Goal: Register for event/course

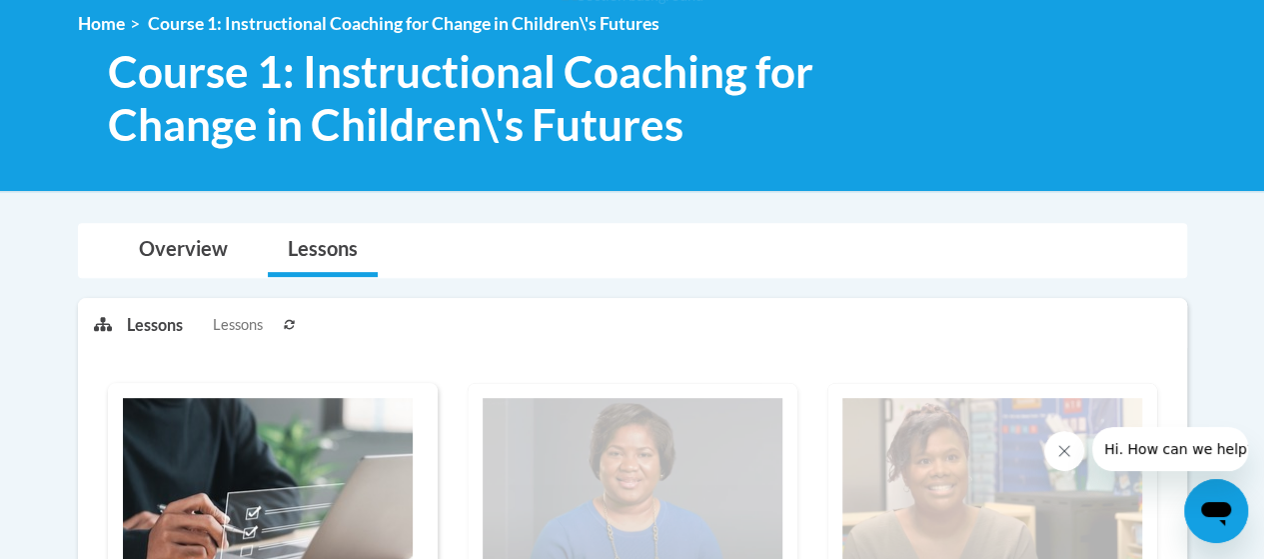
scroll to position [261, 0]
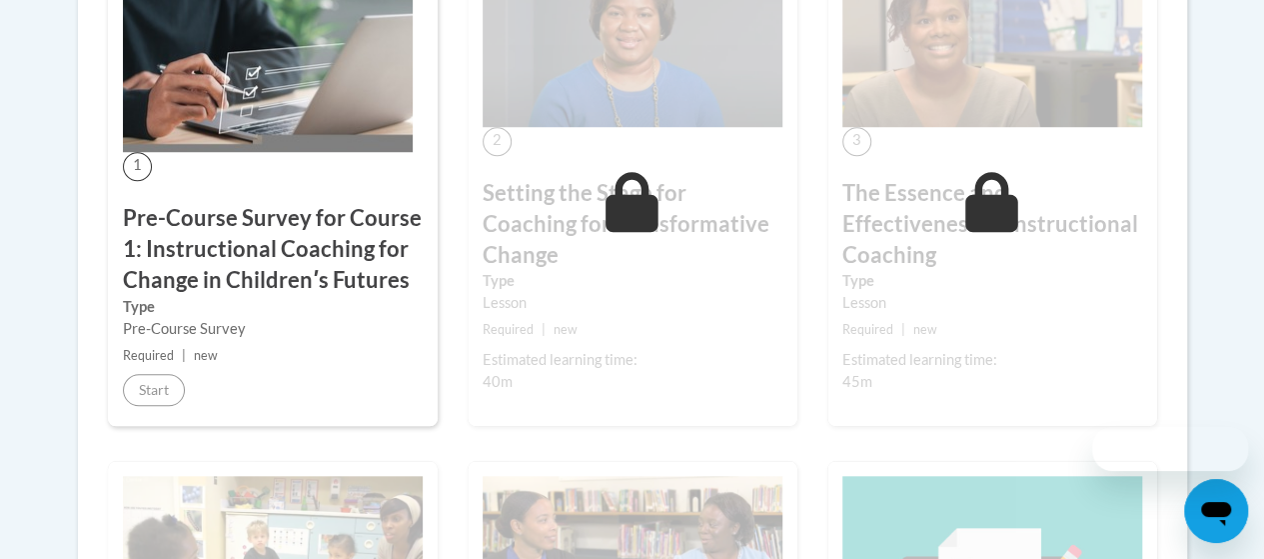
scroll to position [762, 0]
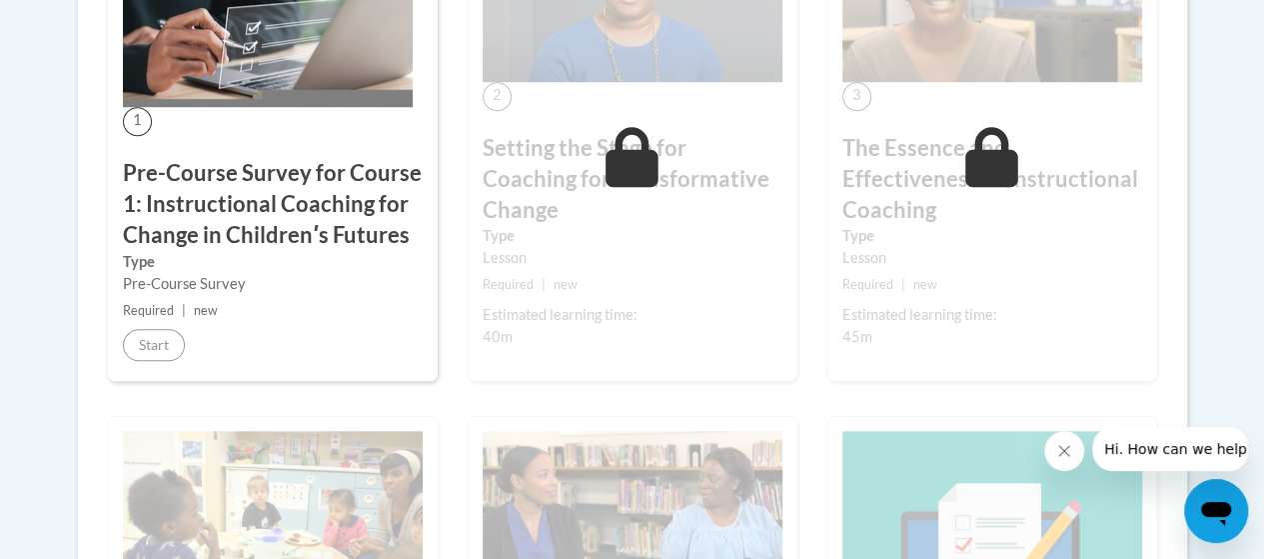
click at [311, 220] on h3 "Pre-Course Survey for Course 1: Instructional Coaching for Change in Childrenʹs…" at bounding box center [273, 204] width 300 height 92
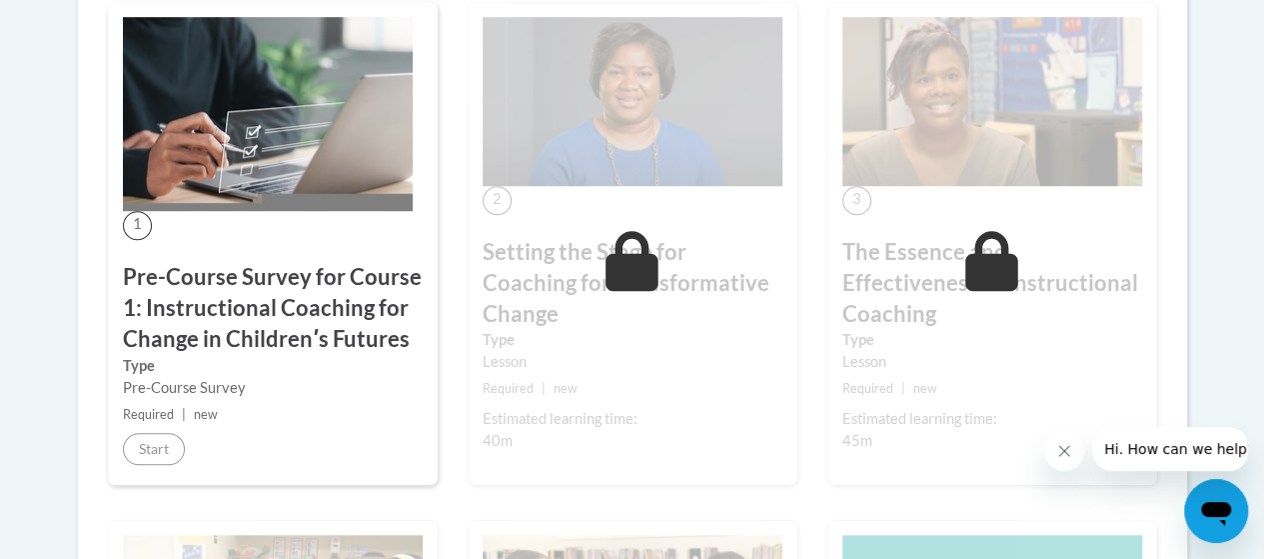
scroll to position [660, 0]
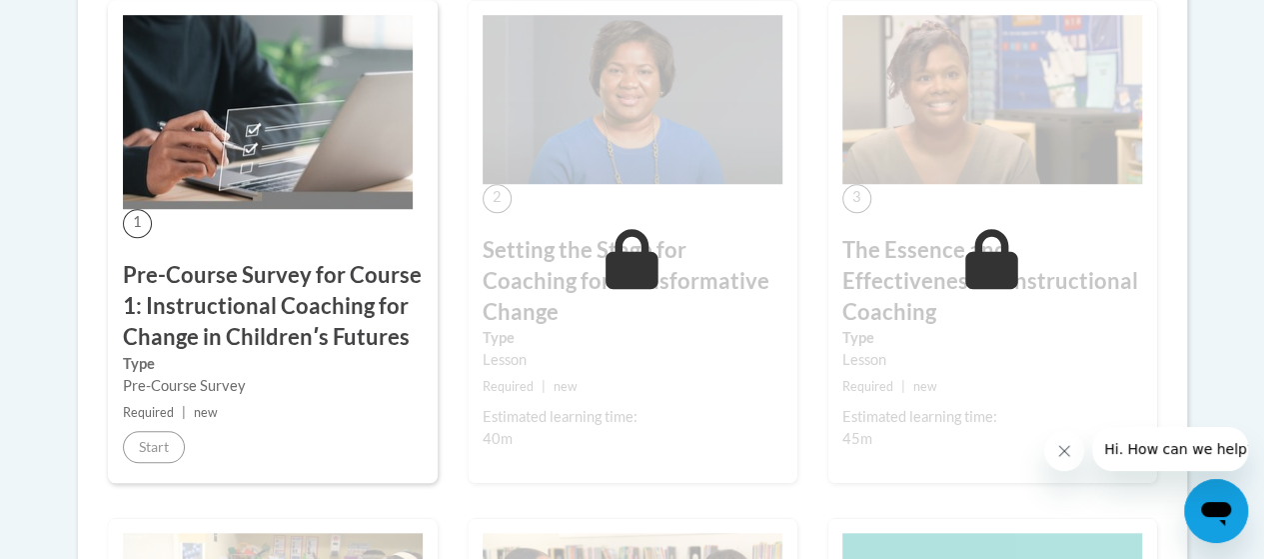
click at [606, 349] on div "Lesson" at bounding box center [633, 360] width 300 height 22
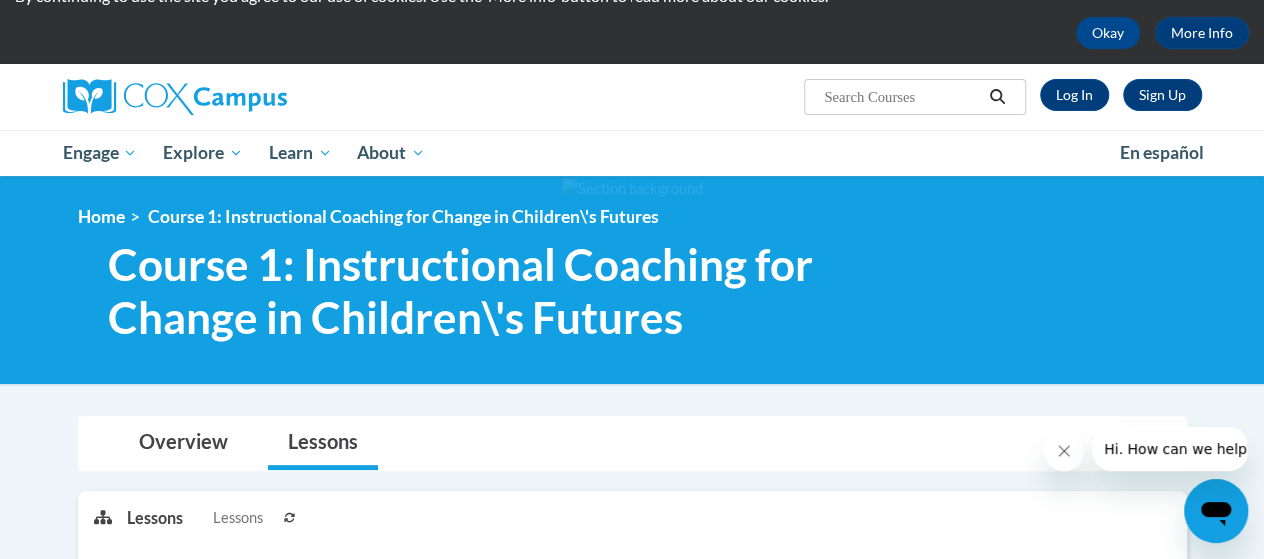
scroll to position [0, 0]
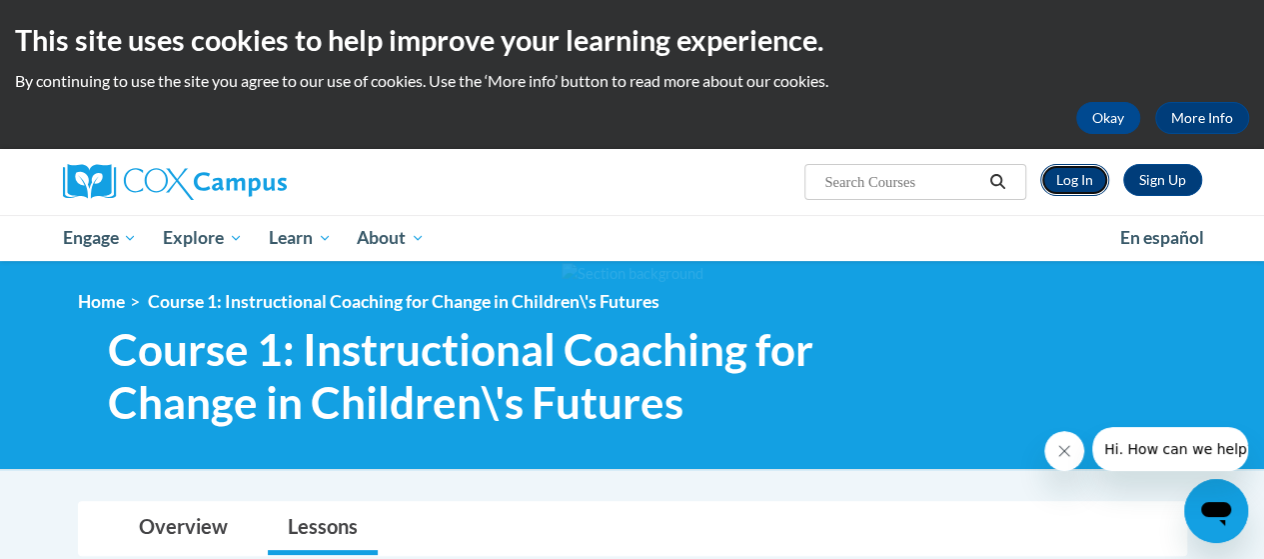
click at [1081, 185] on link "Log In" at bounding box center [1074, 180] width 69 height 32
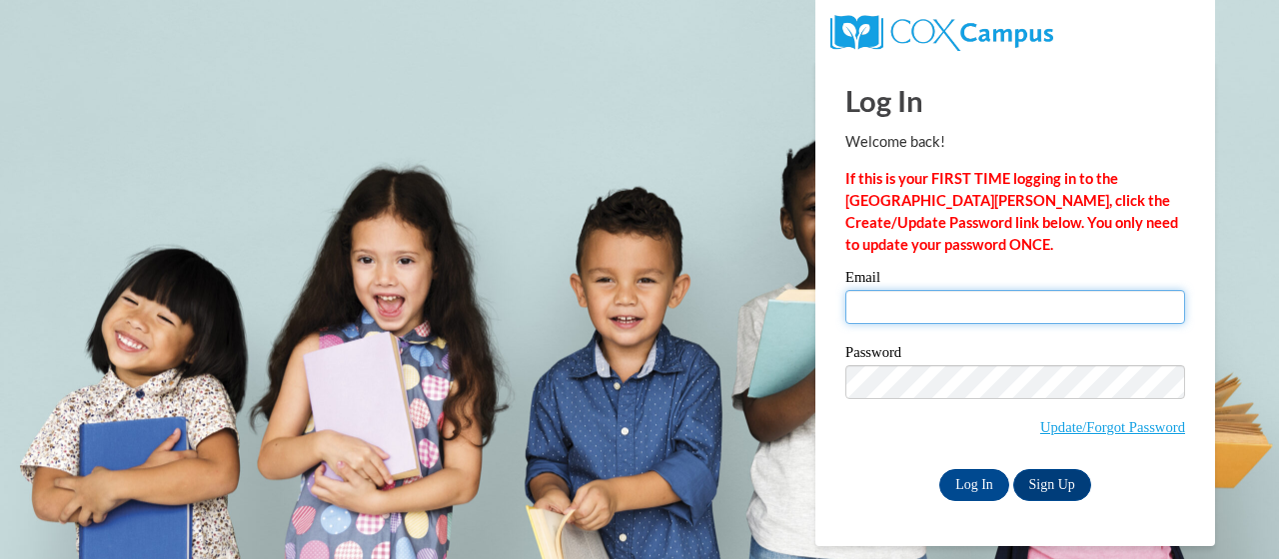
click at [903, 294] on input "Email" at bounding box center [1015, 307] width 340 height 34
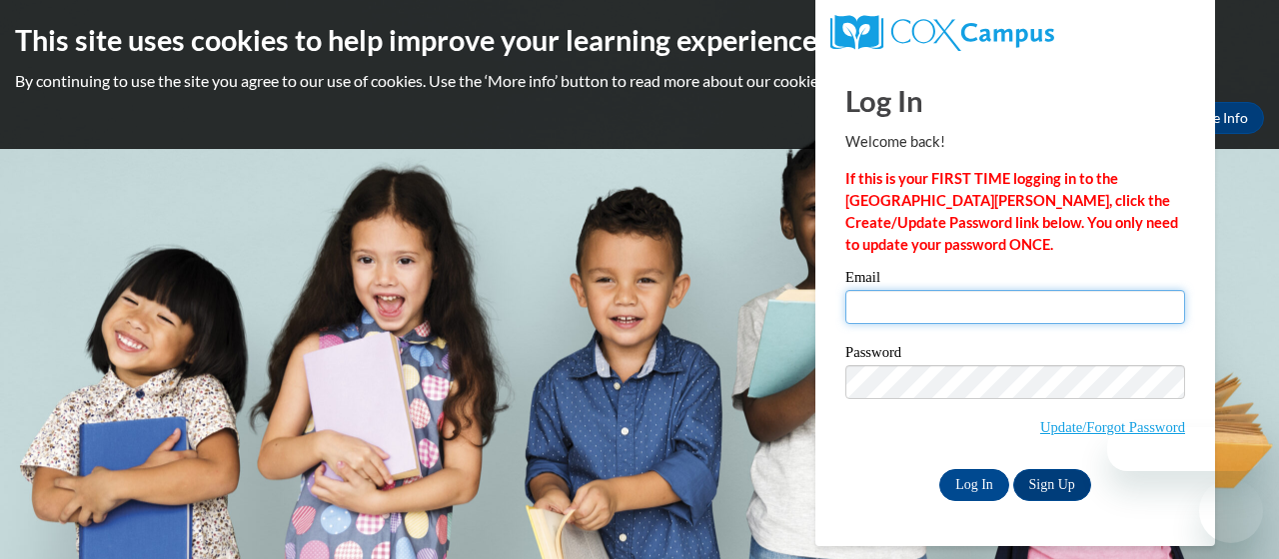
type input "mulvany.jennifer.m@muscogee.k12.ga.us"
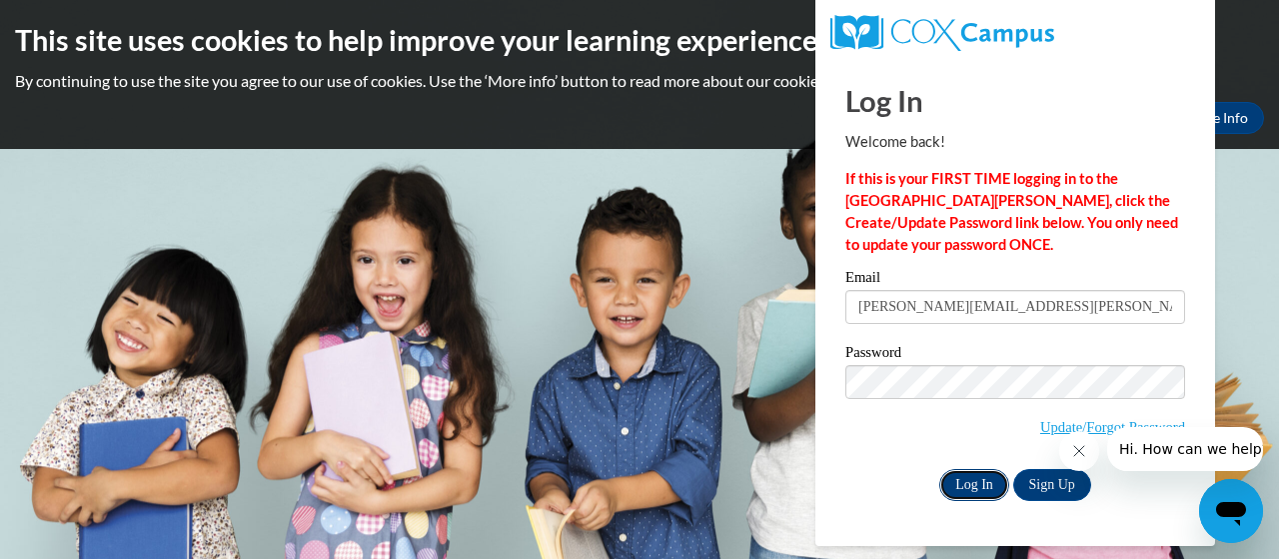
click at [971, 488] on input "Log In" at bounding box center [974, 485] width 70 height 32
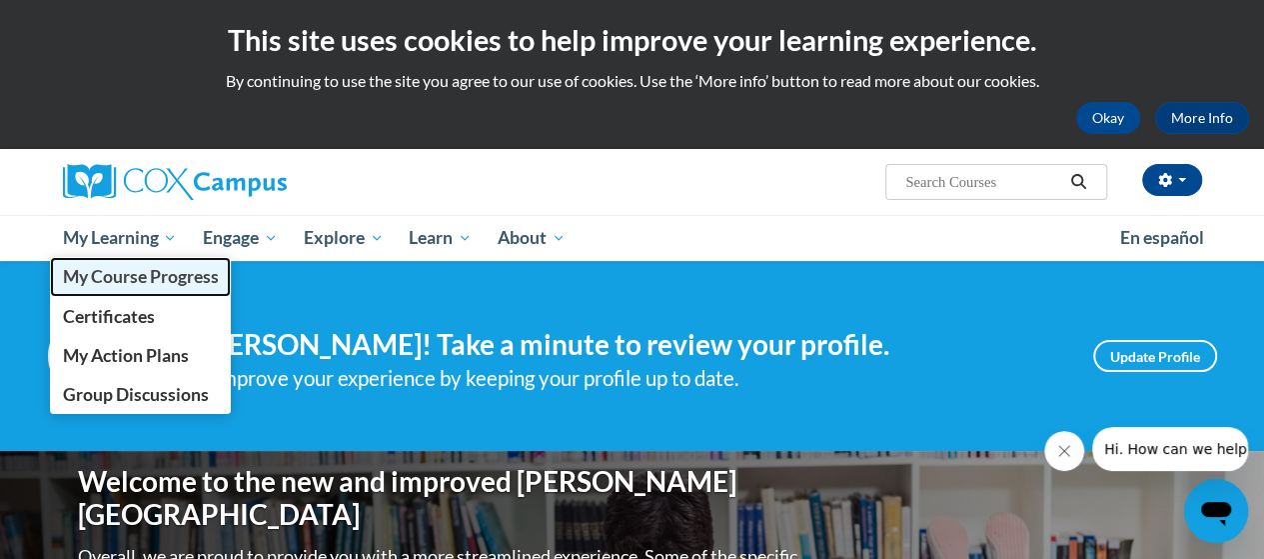
click at [140, 275] on span "My Course Progress" at bounding box center [140, 276] width 156 height 21
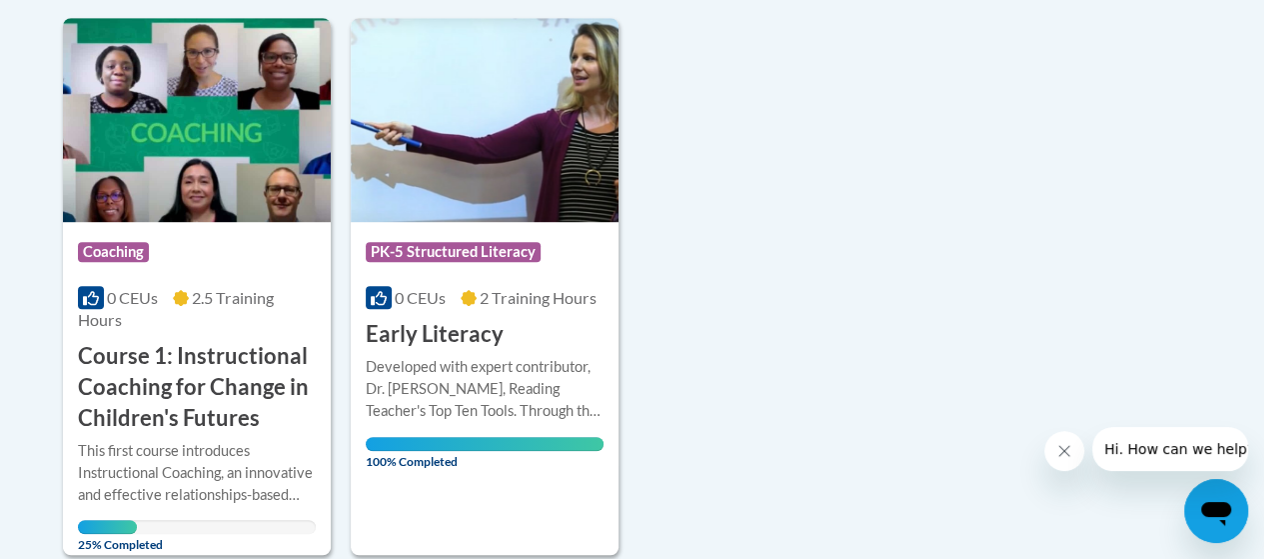
scroll to position [496, 0]
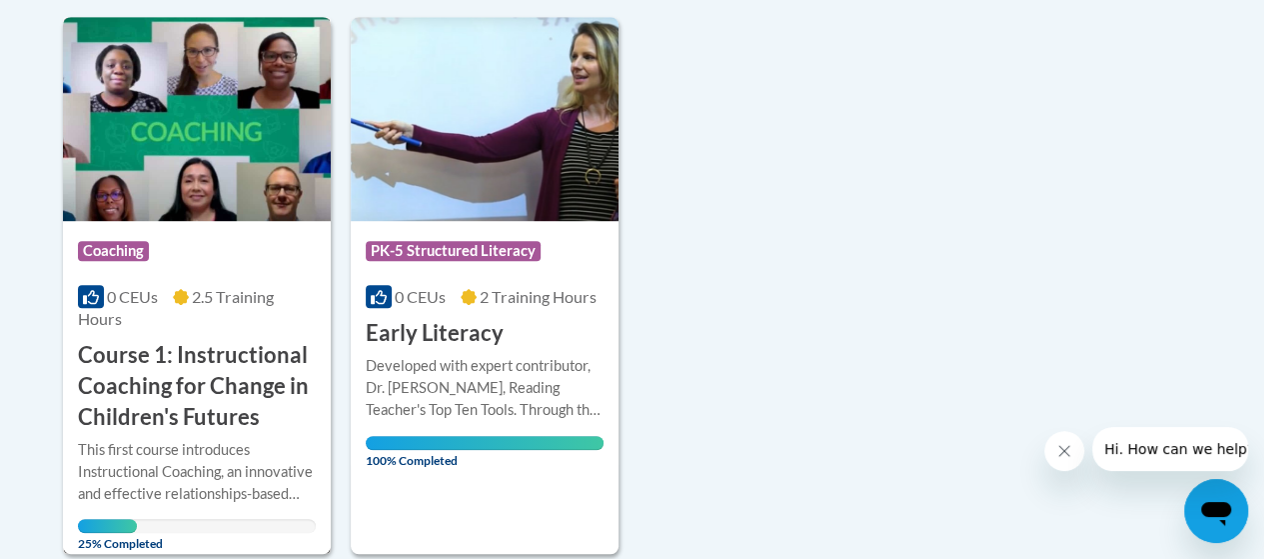
click at [187, 389] on h3 "Course 1: Instructional Coaching for Change in Children's Futures" at bounding box center [197, 386] width 238 height 92
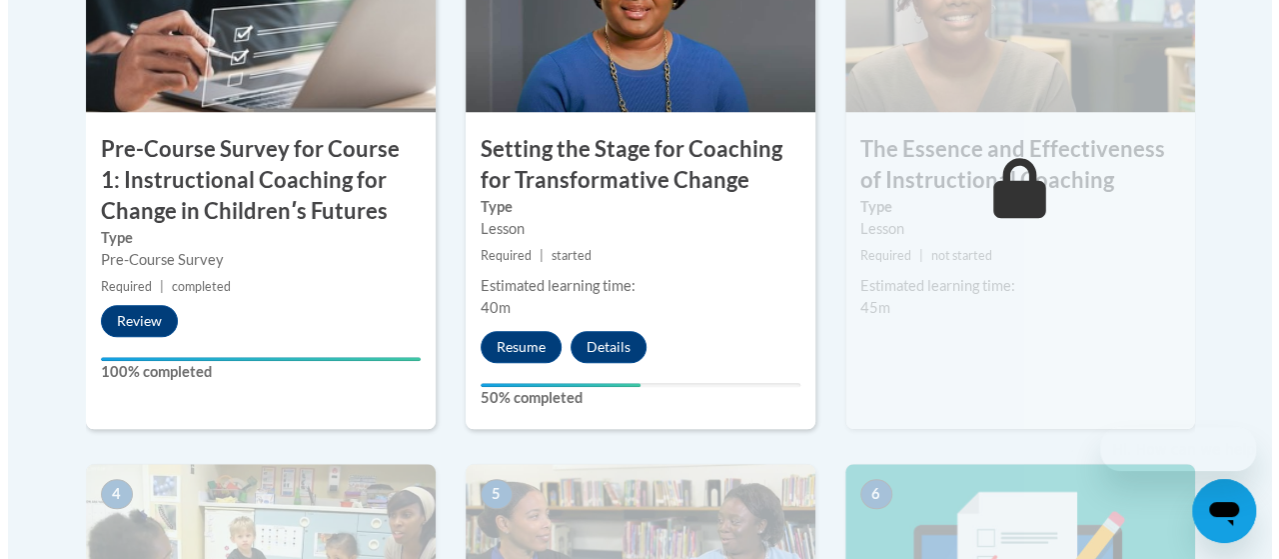
scroll to position [817, 0]
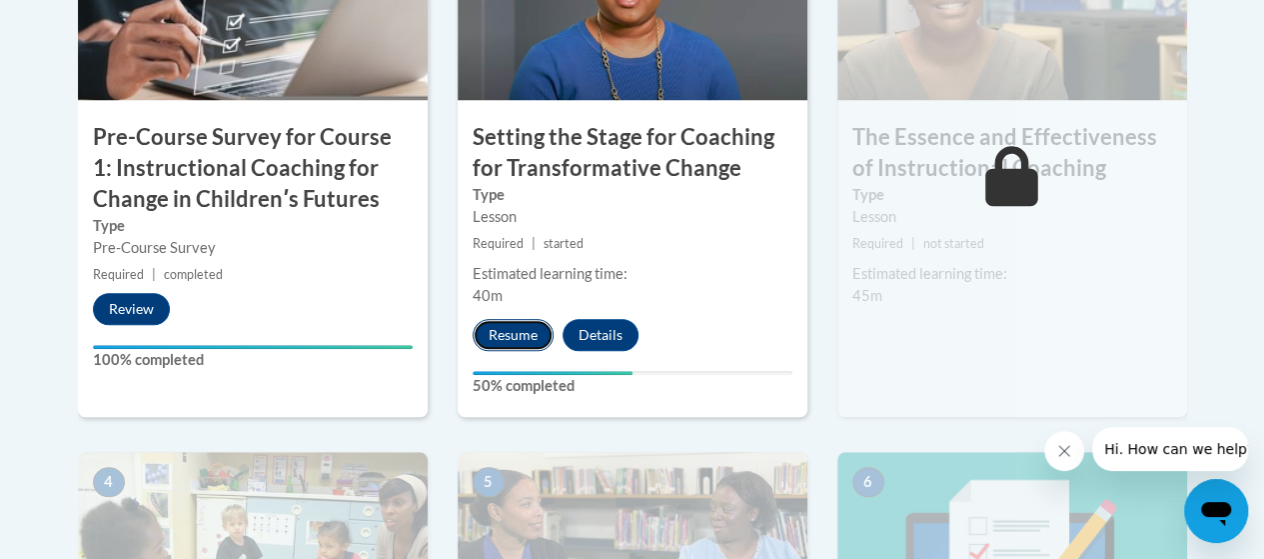
click at [519, 327] on button "Resume" at bounding box center [513, 335] width 81 height 32
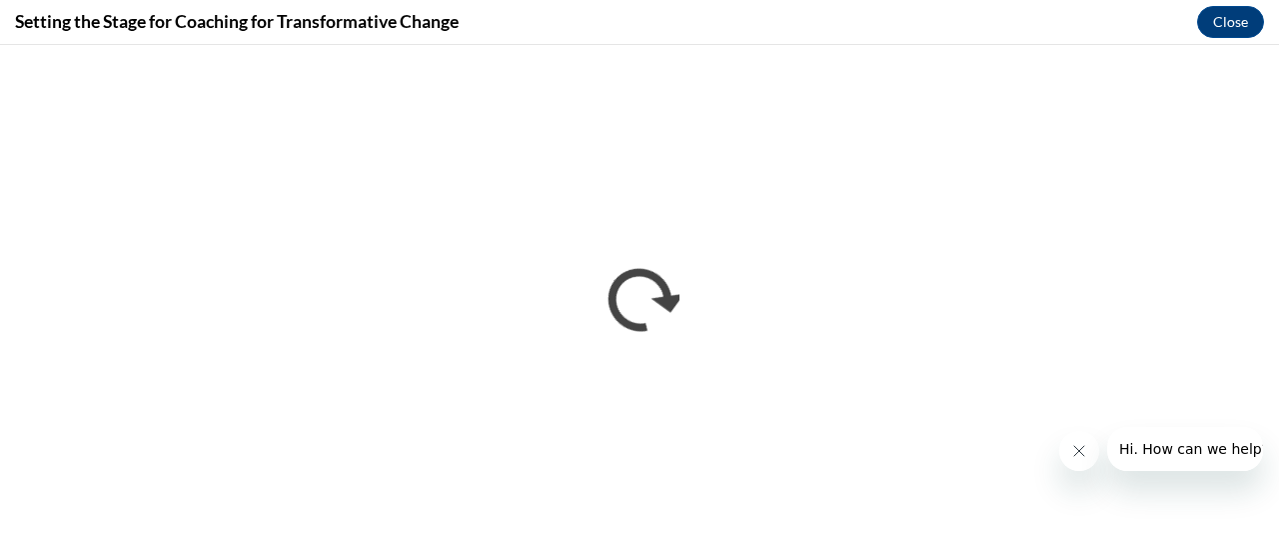
scroll to position [0, 0]
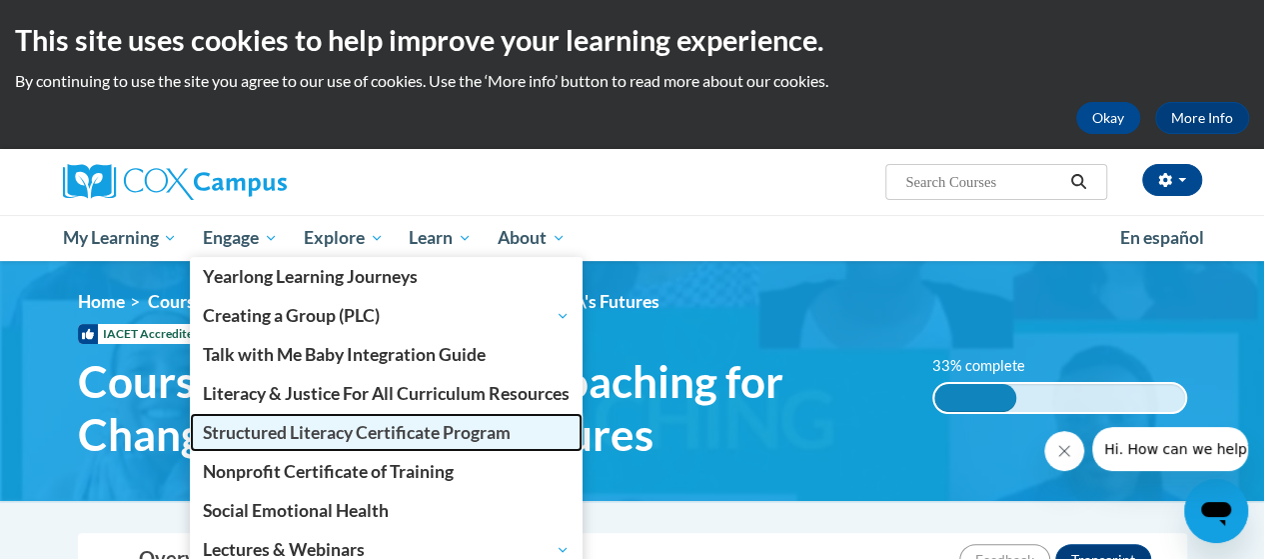
click at [260, 433] on span "Structured Literacy Certificate Program" at bounding box center [357, 432] width 308 height 21
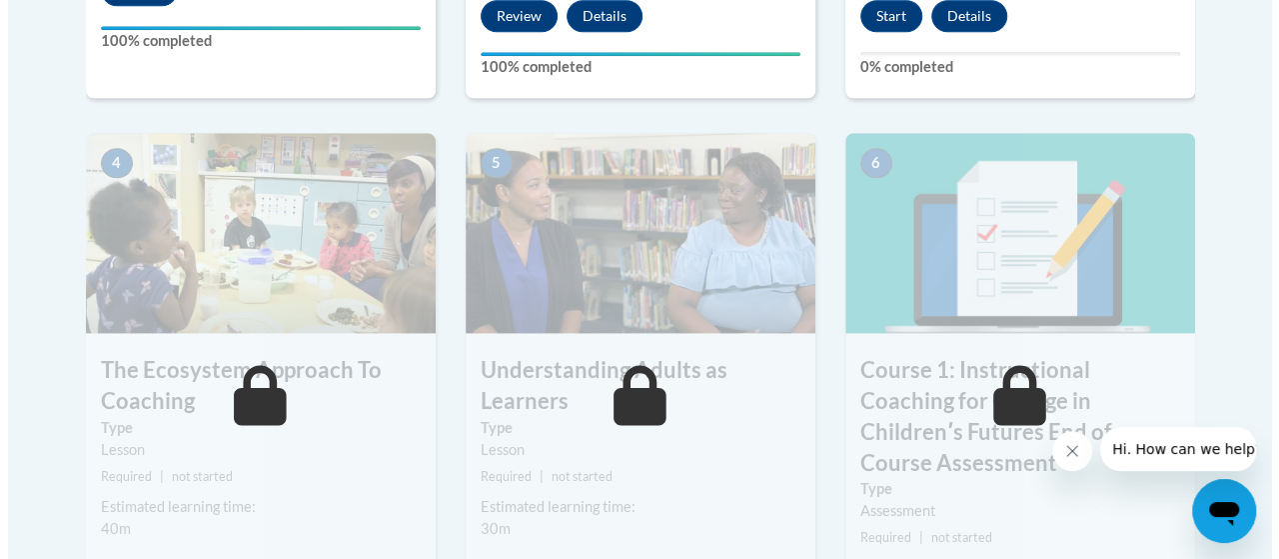
scroll to position [960, 0]
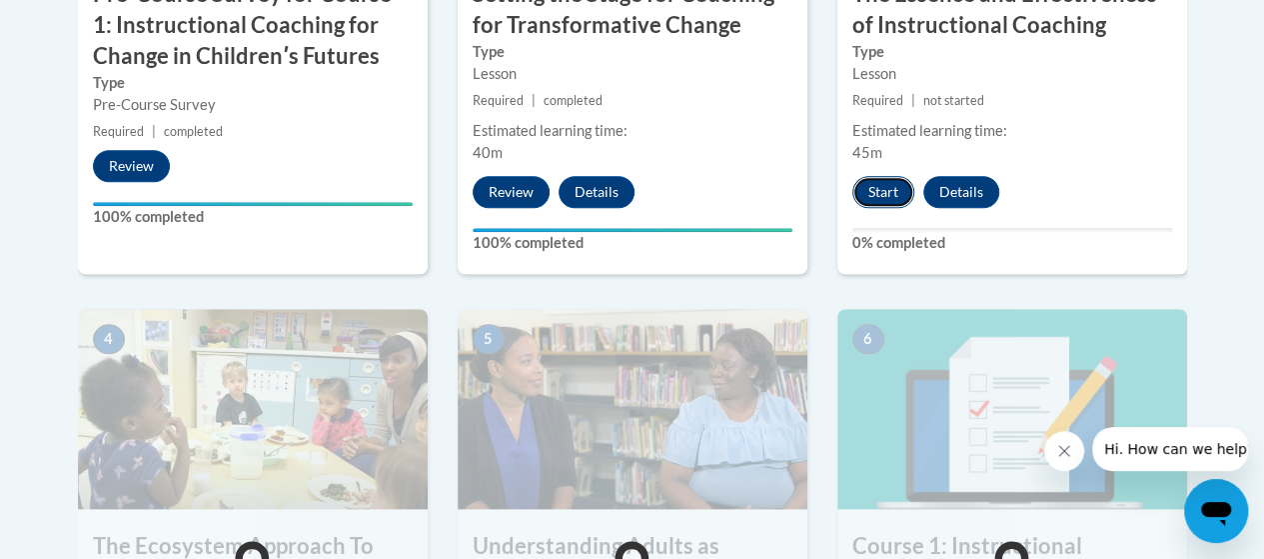
click at [865, 182] on button "Start" at bounding box center [883, 192] width 62 height 32
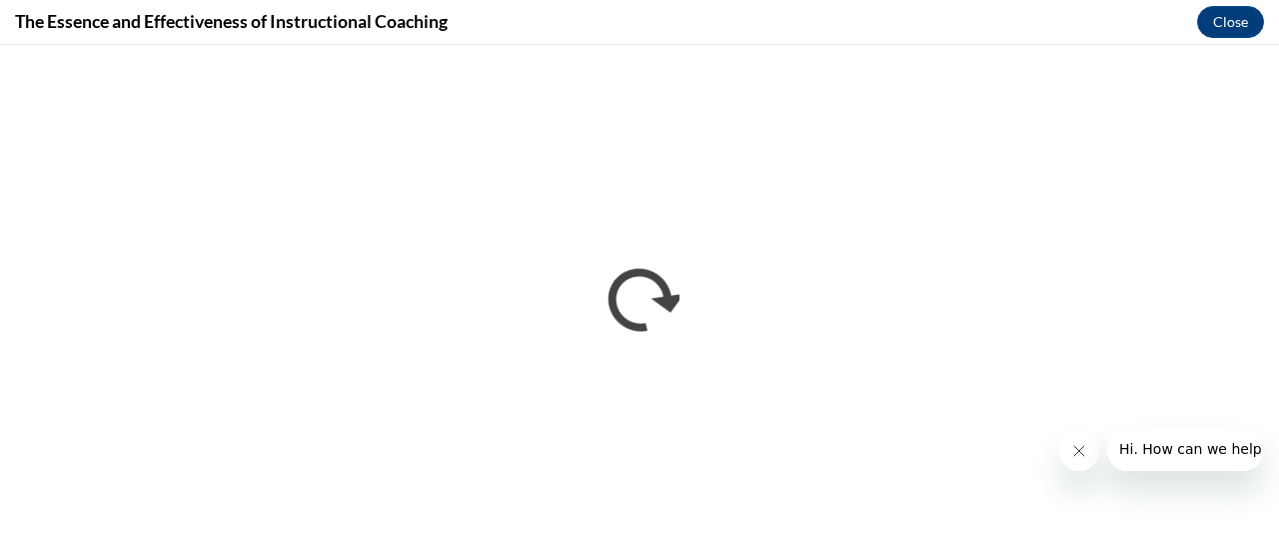
scroll to position [0, 0]
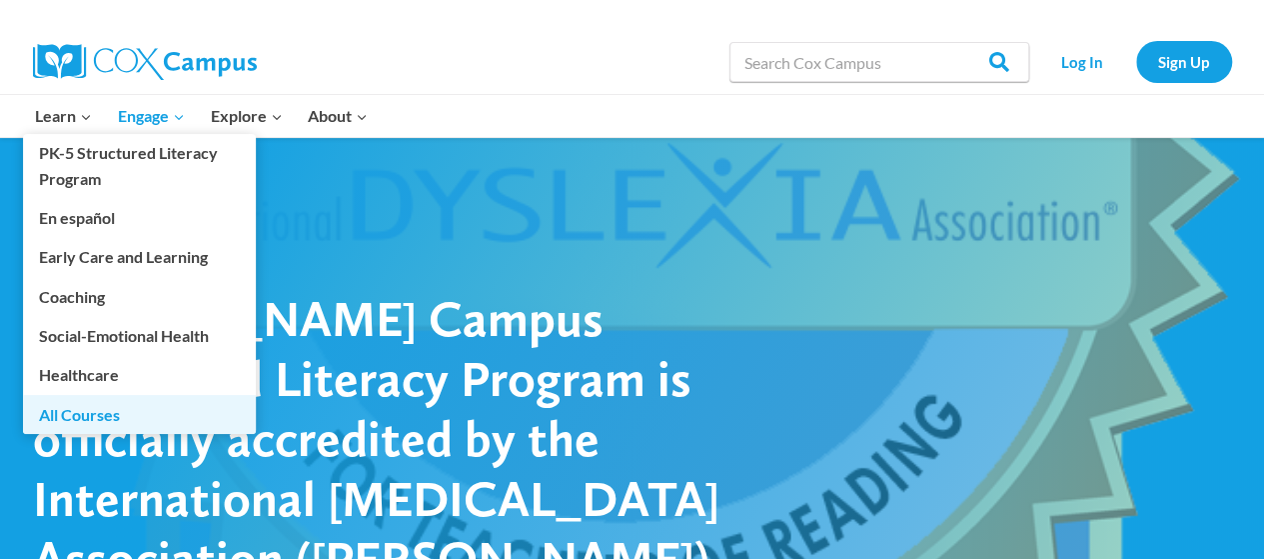
click at [68, 414] on link "All Courses" at bounding box center [139, 414] width 233 height 38
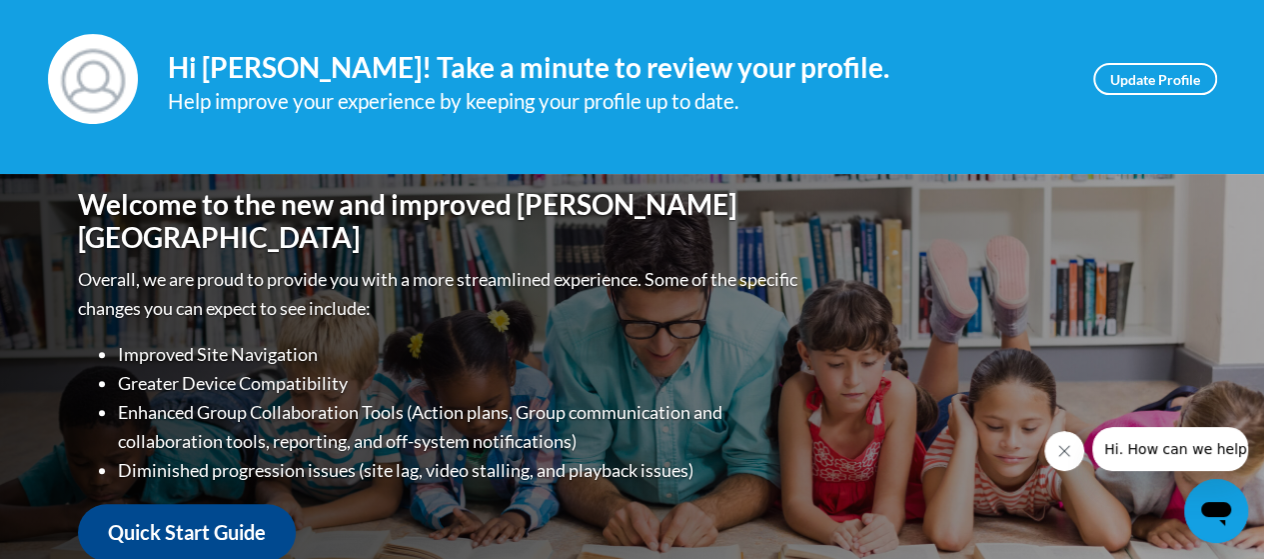
scroll to position [187, 0]
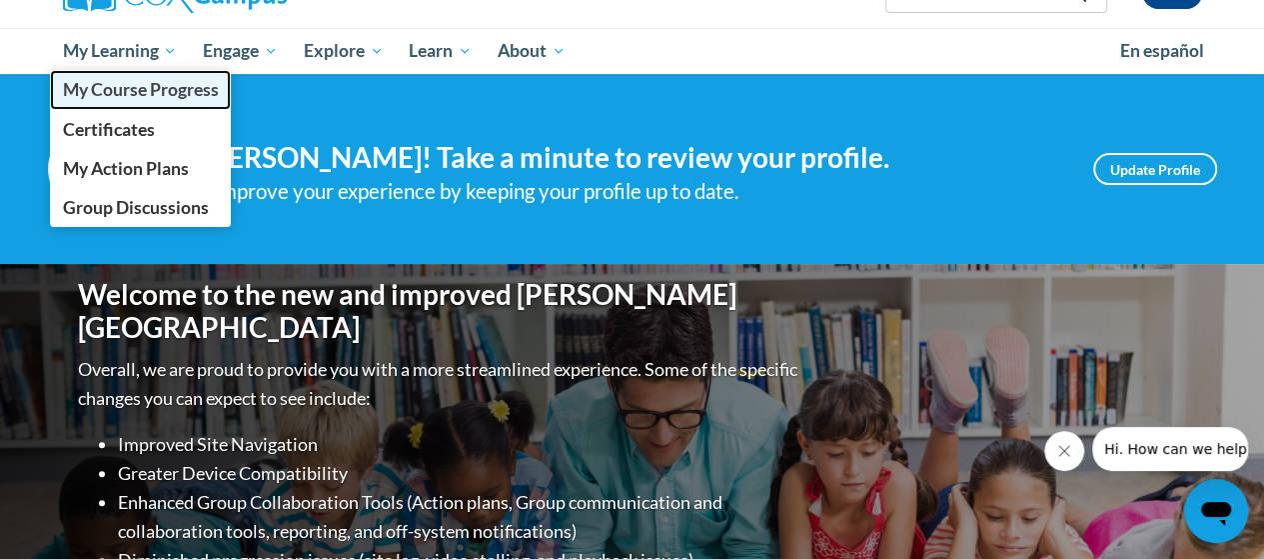
click at [120, 88] on span "My Course Progress" at bounding box center [140, 89] width 156 height 21
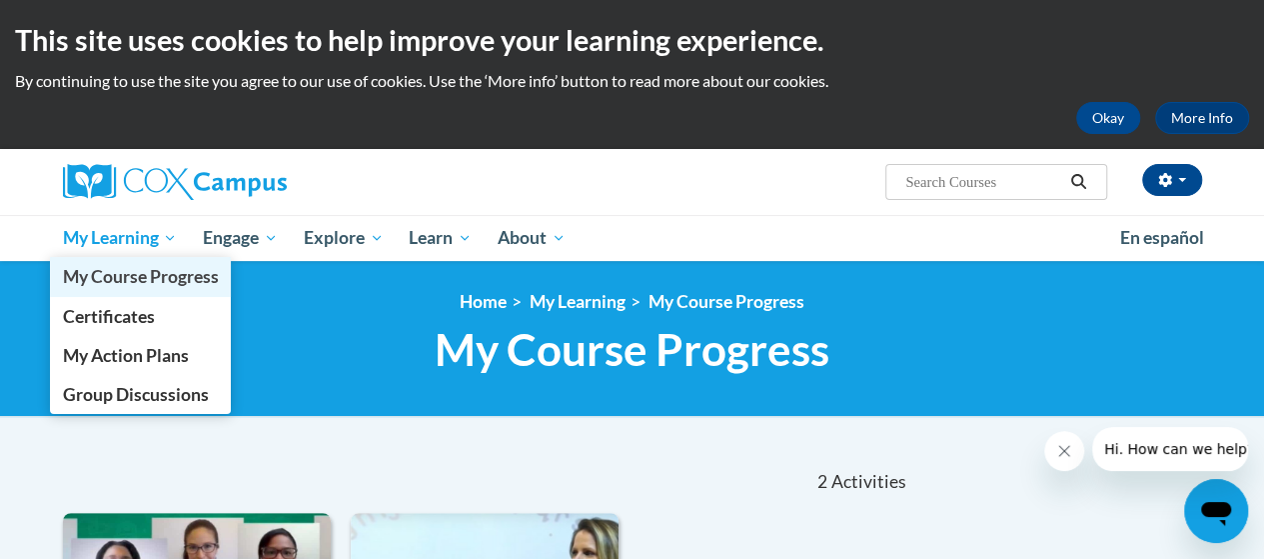
click at [92, 290] on link "My Course Progress" at bounding box center [141, 276] width 182 height 39
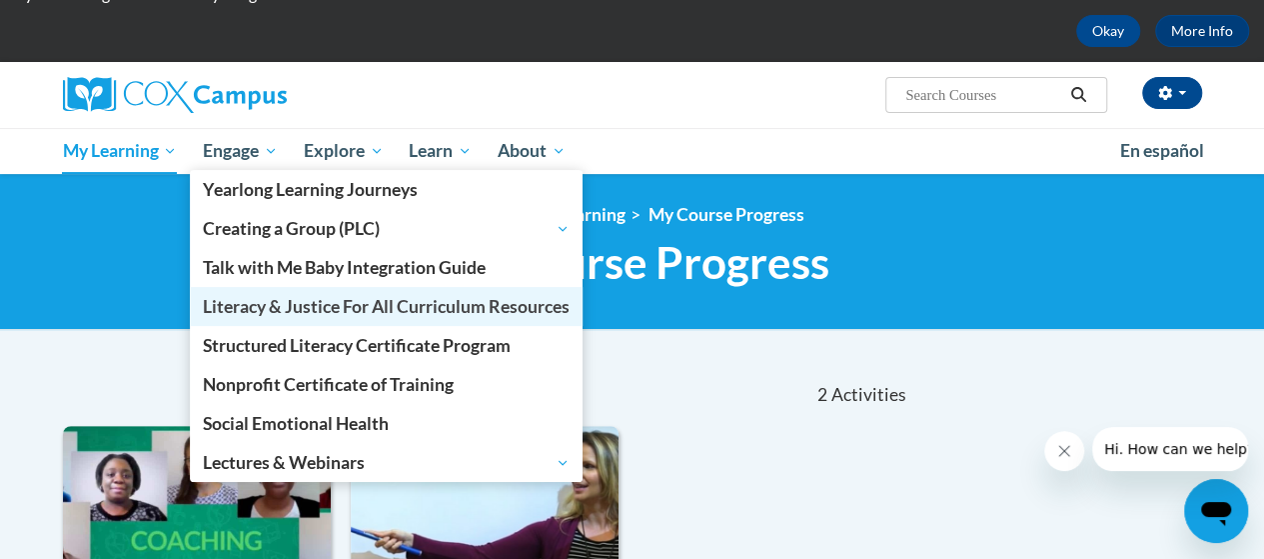
scroll to position [90, 0]
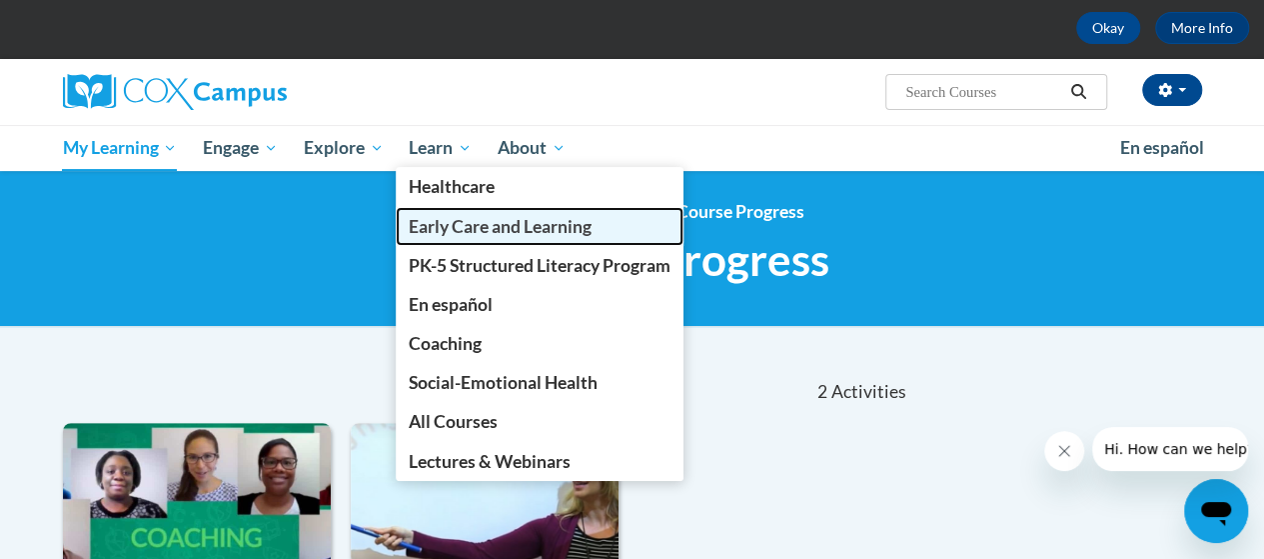
click at [438, 233] on span "Early Care and Learning" at bounding box center [500, 226] width 183 height 21
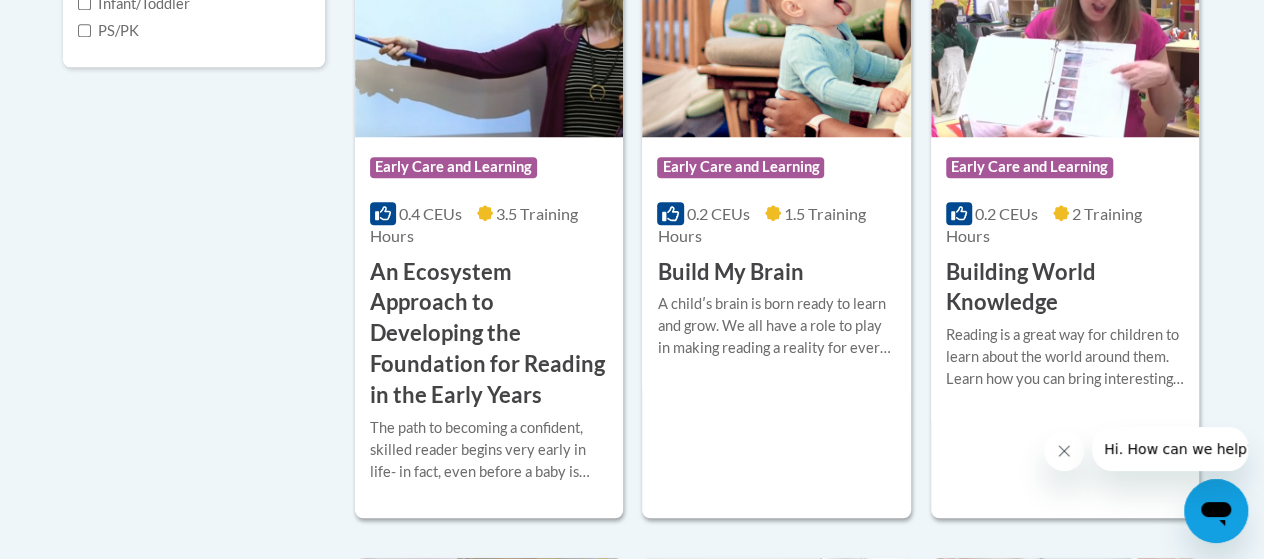
scroll to position [833, 0]
